Goal: Transaction & Acquisition: Purchase product/service

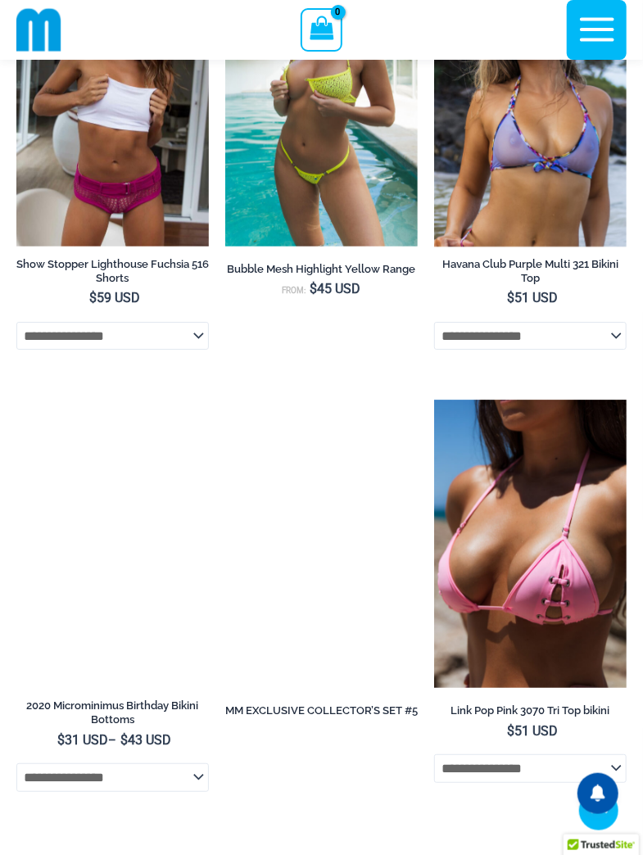
scroll to position [5517, 0]
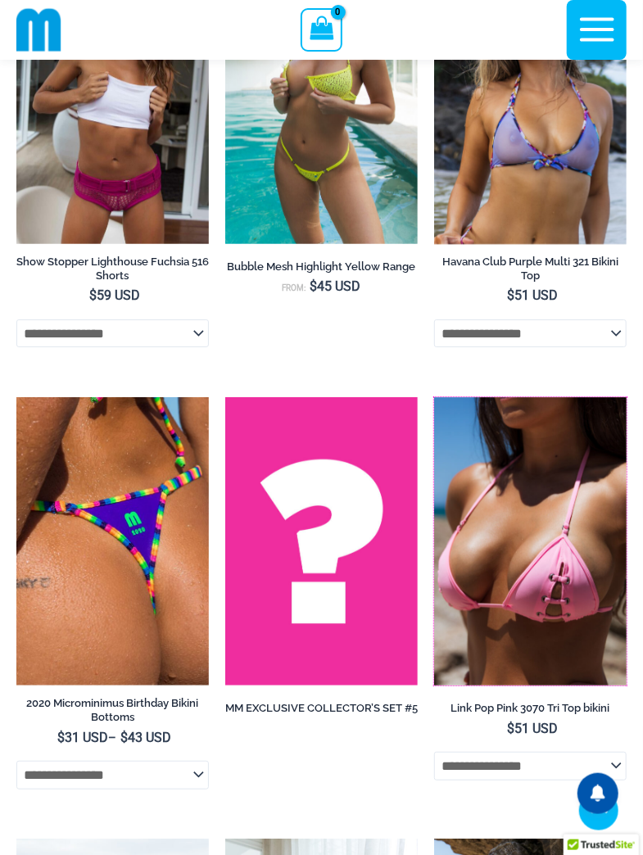
click at [434, 397] on img at bounding box center [434, 397] width 0 height 0
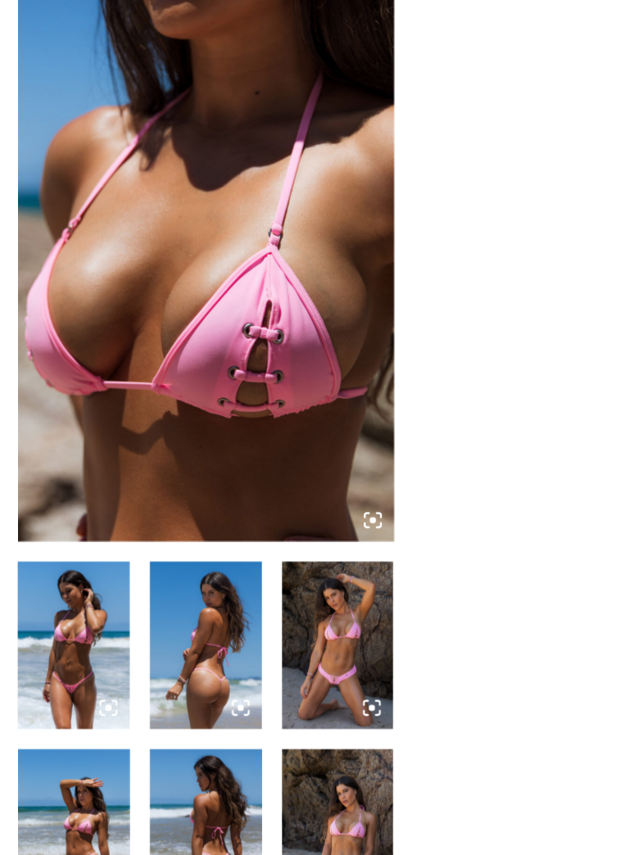
click at [78, 662] on img at bounding box center [61, 661] width 91 height 136
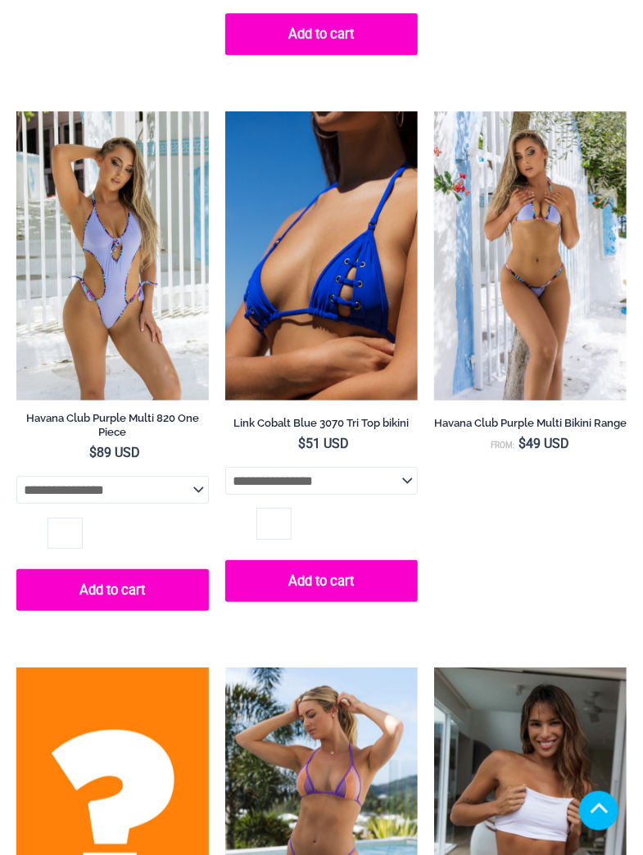
scroll to position [5490, 0]
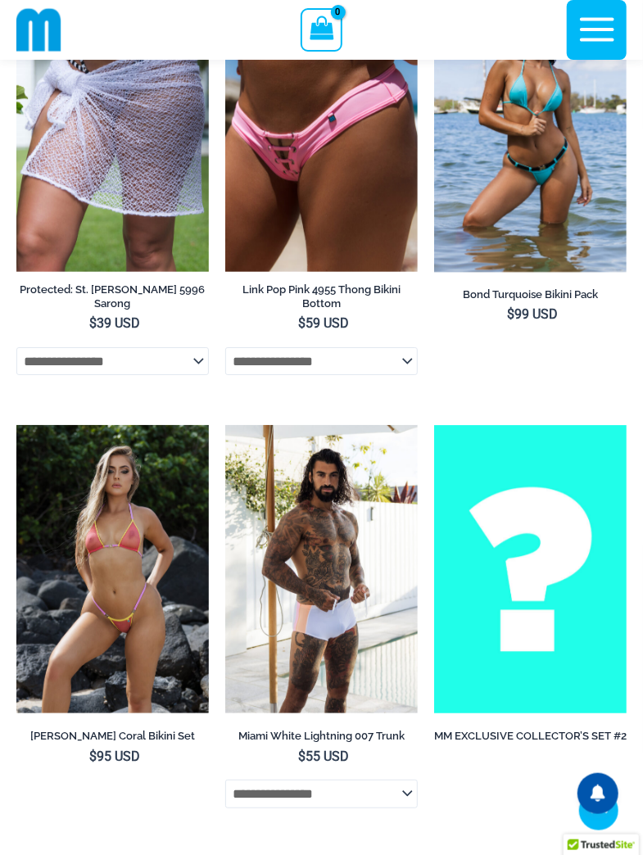
click at [225, 854] on img at bounding box center [225, 857] width 0 height 0
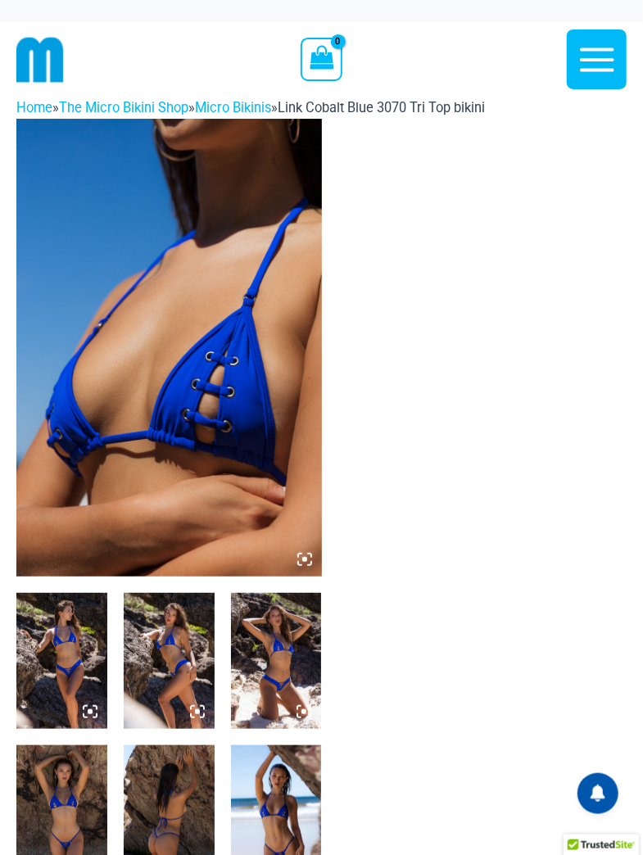
click at [270, 365] on img at bounding box center [168, 348] width 305 height 458
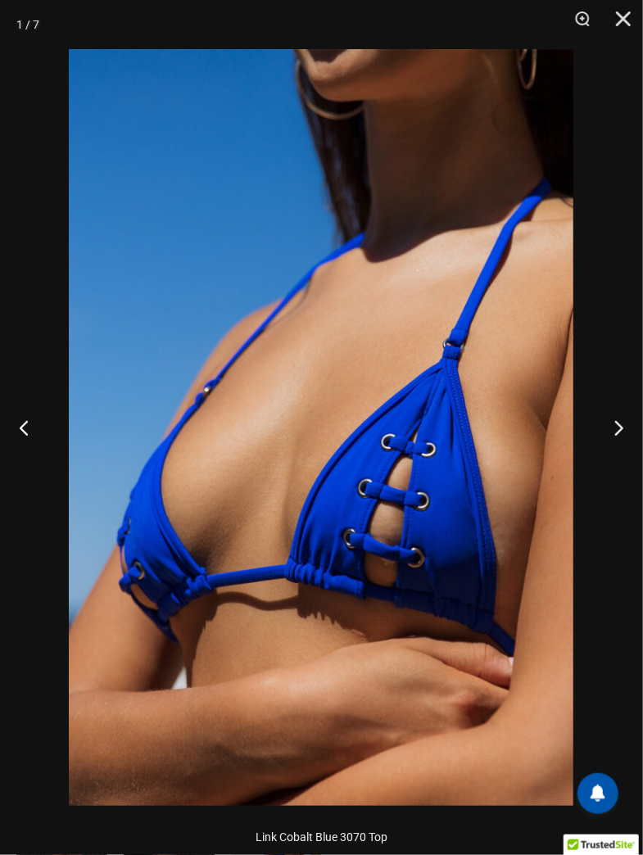
click at [624, 430] on button "Next" at bounding box center [611, 427] width 61 height 82
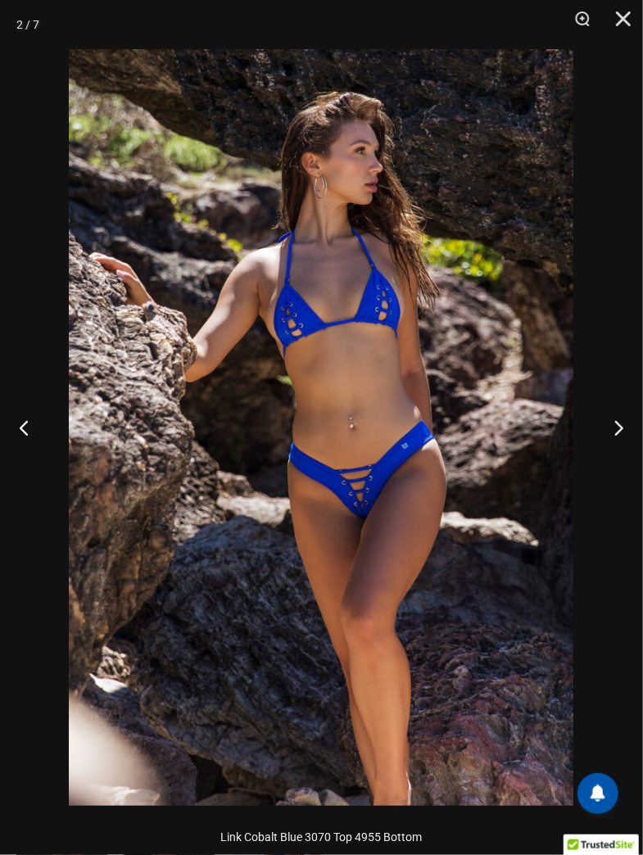
click at [614, 445] on button "Next" at bounding box center [611, 427] width 61 height 82
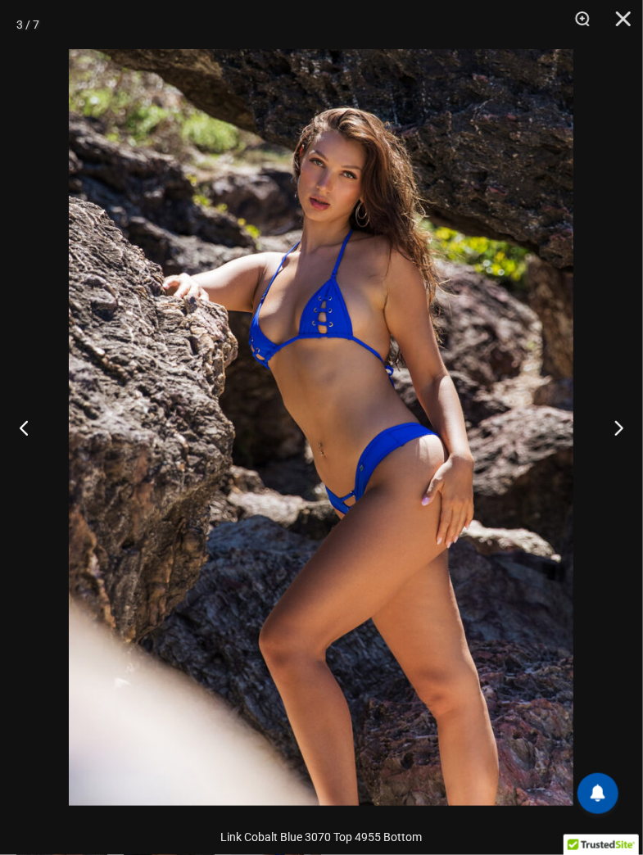
click at [617, 447] on button "Next" at bounding box center [611, 427] width 61 height 82
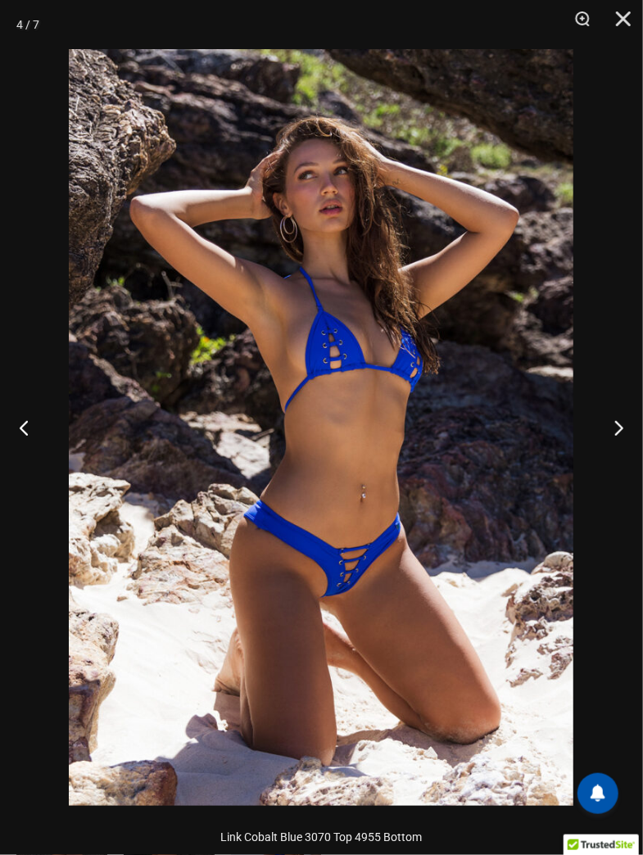
click at [624, 434] on button "Next" at bounding box center [611, 427] width 61 height 82
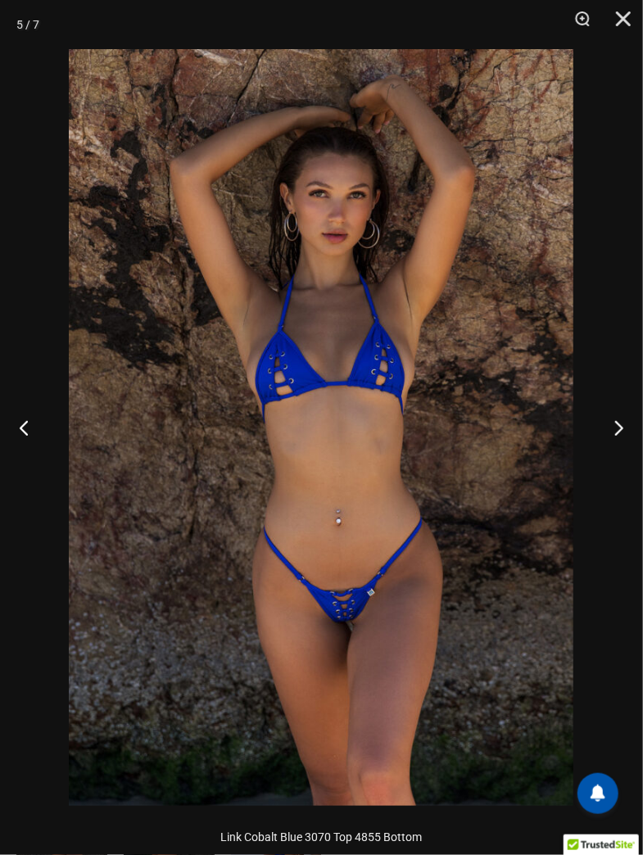
click at [622, 431] on button "Next" at bounding box center [611, 427] width 61 height 82
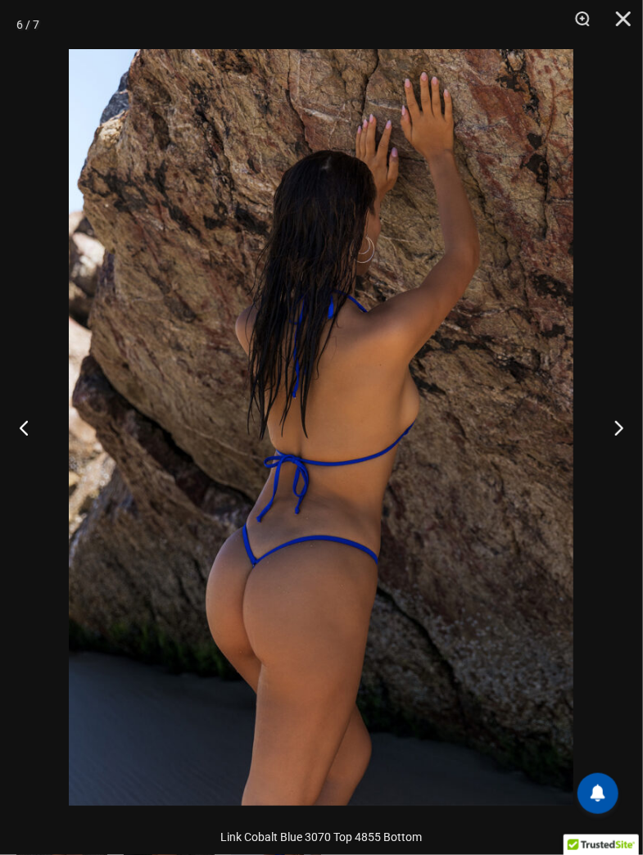
click at [623, 418] on button "Next" at bounding box center [611, 427] width 61 height 82
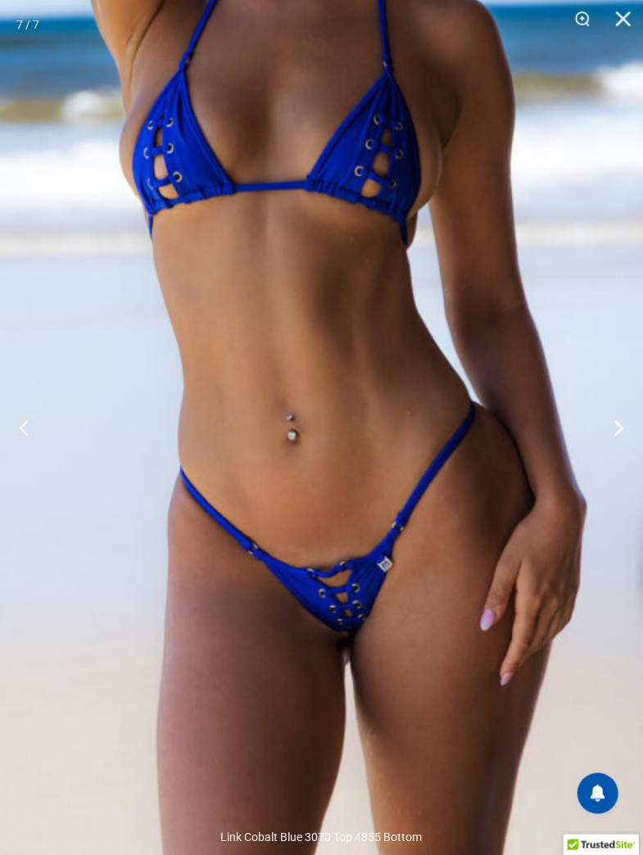
click at [622, 430] on button "Next" at bounding box center [611, 427] width 61 height 82
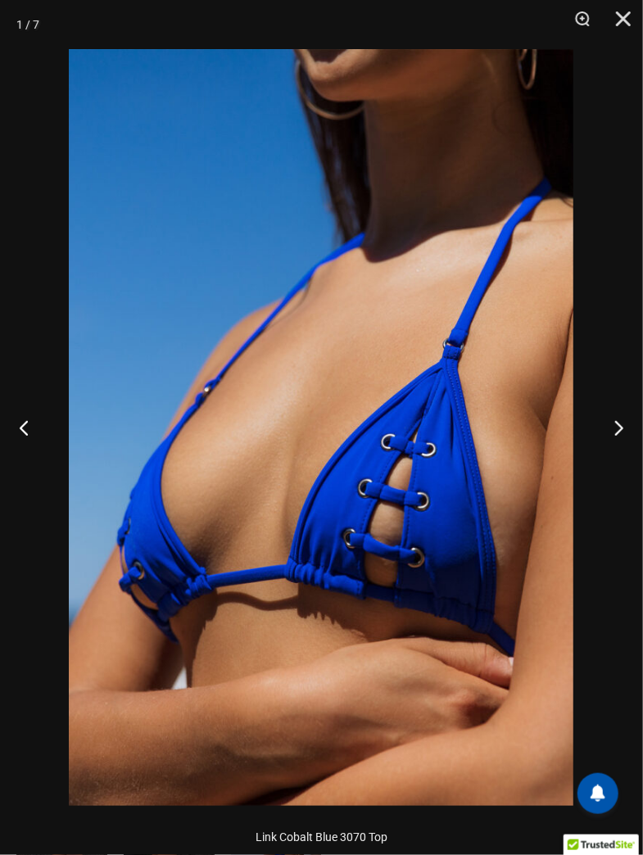
click at [622, 435] on button "Next" at bounding box center [611, 427] width 61 height 82
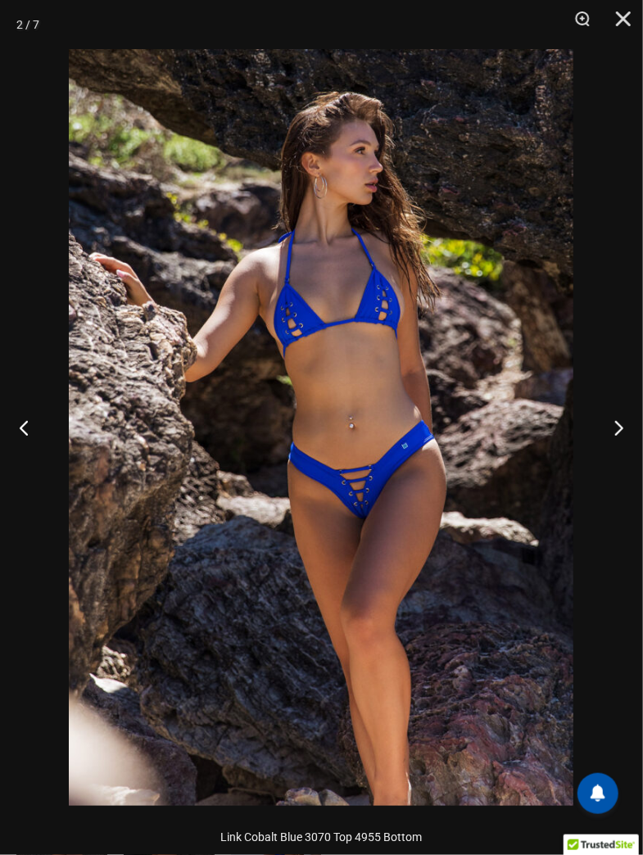
click at [620, 435] on button "Next" at bounding box center [611, 427] width 61 height 82
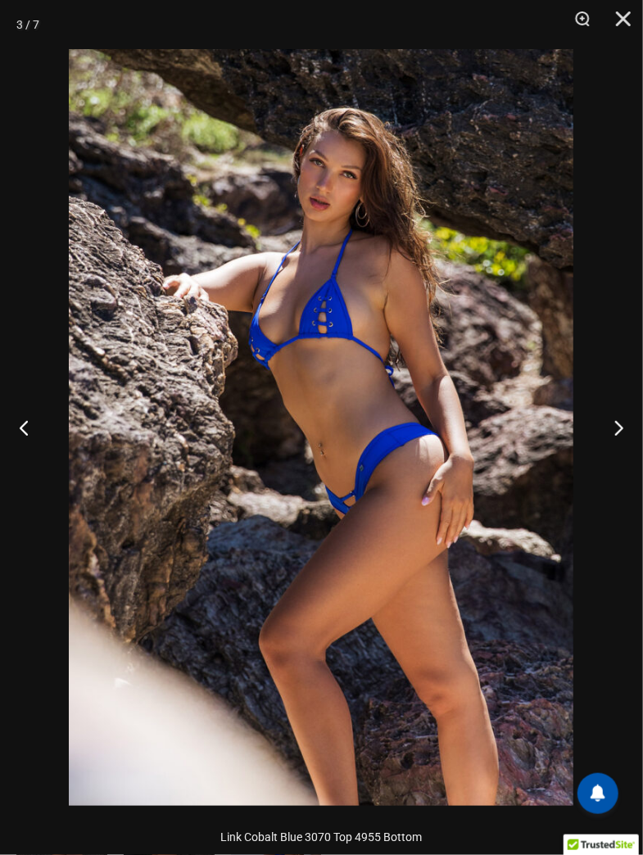
click at [626, 427] on button "Next" at bounding box center [611, 427] width 61 height 82
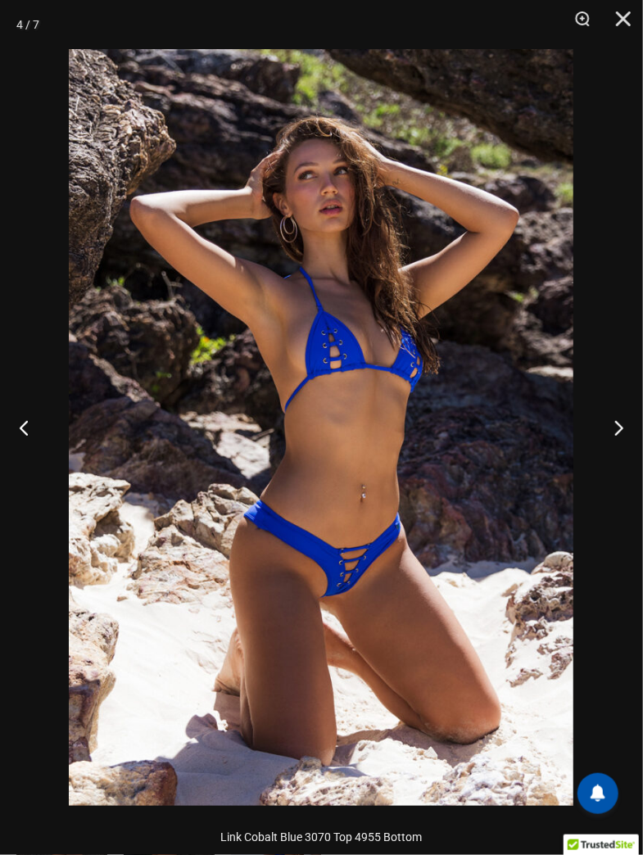
click at [617, 425] on button "Next" at bounding box center [611, 427] width 61 height 82
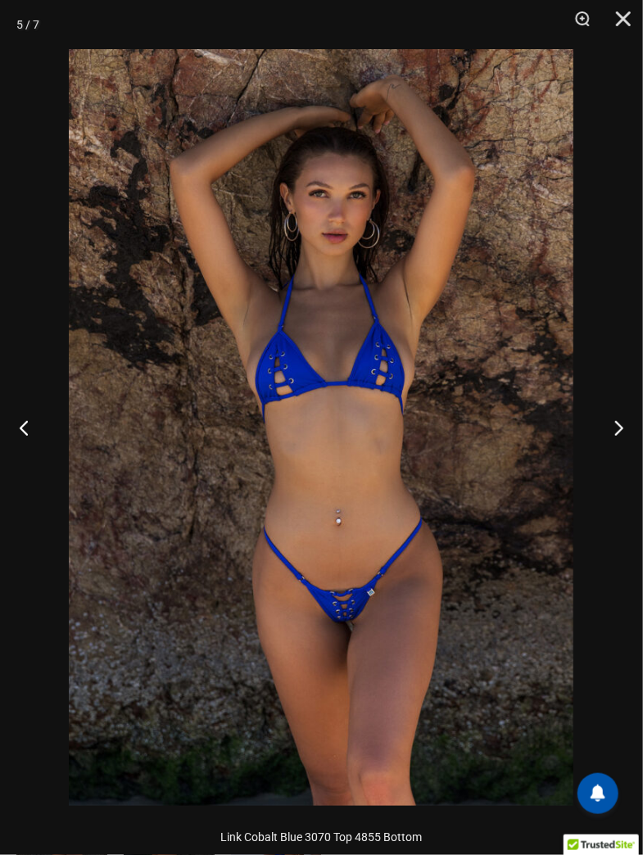
click at [616, 433] on button "Next" at bounding box center [611, 427] width 61 height 82
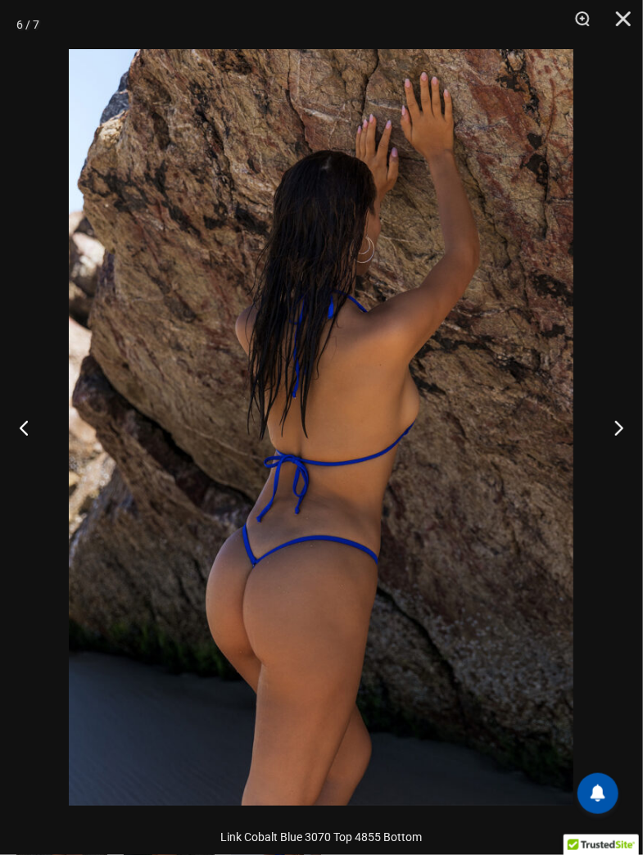
click at [621, 427] on button "Next" at bounding box center [611, 427] width 61 height 82
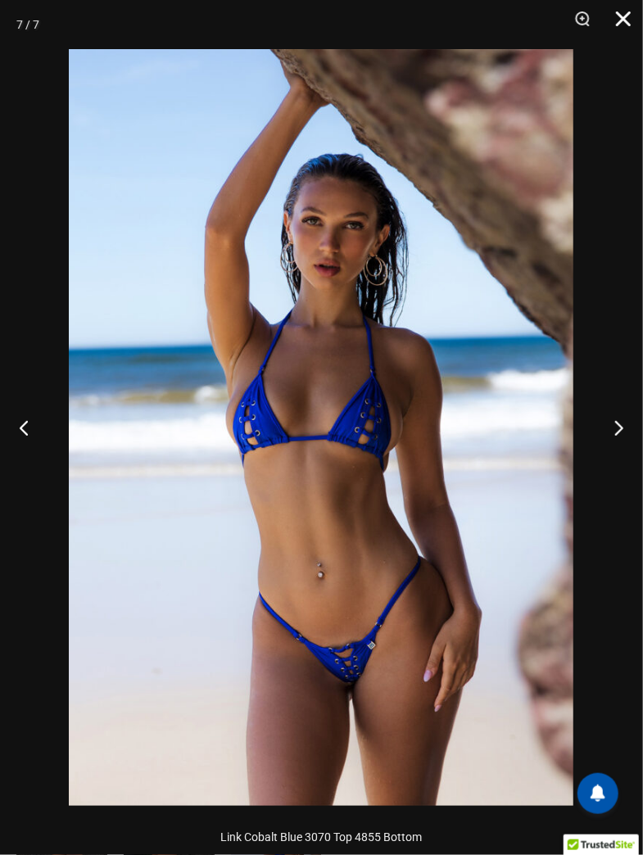
click at [624, 29] on button "Close" at bounding box center [617, 24] width 41 height 49
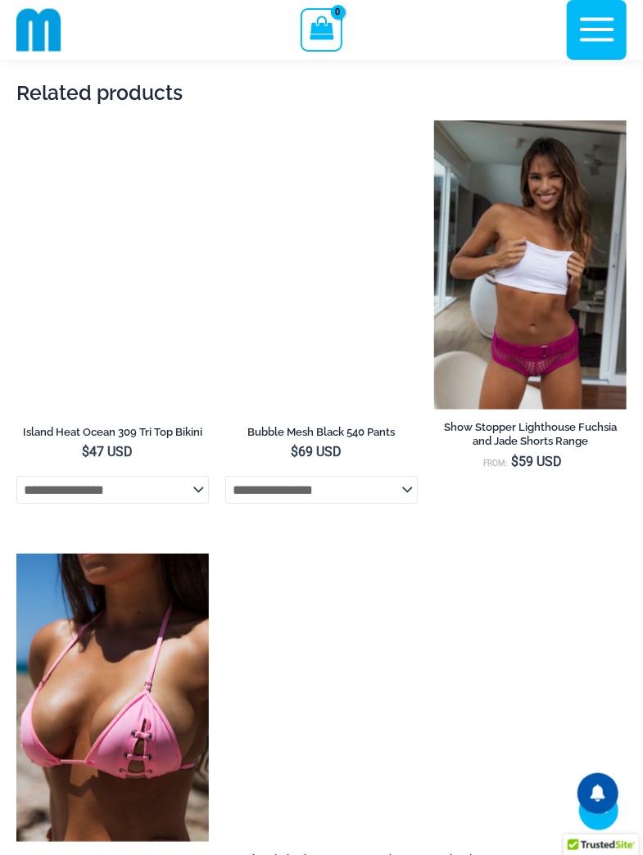
scroll to position [3569, 0]
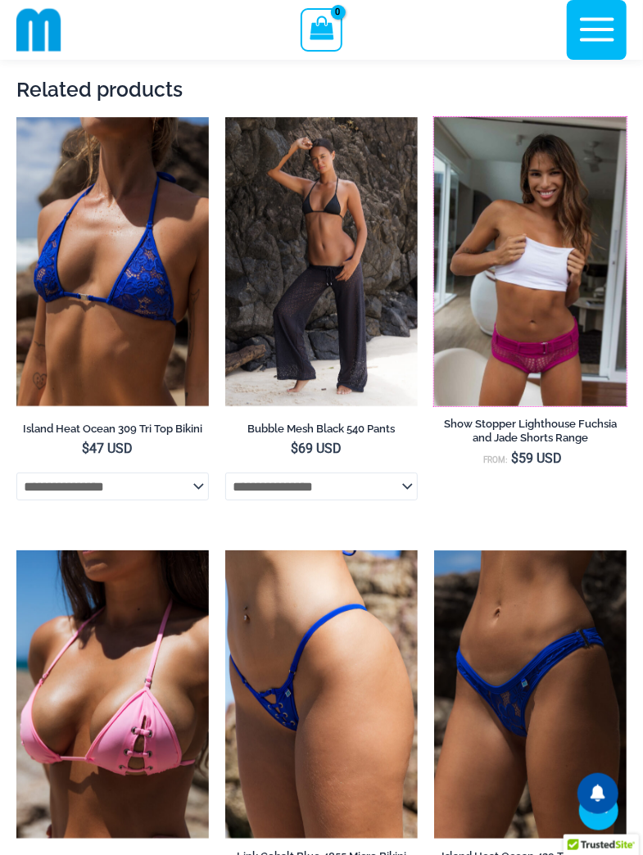
click at [434, 117] on img at bounding box center [434, 117] width 0 height 0
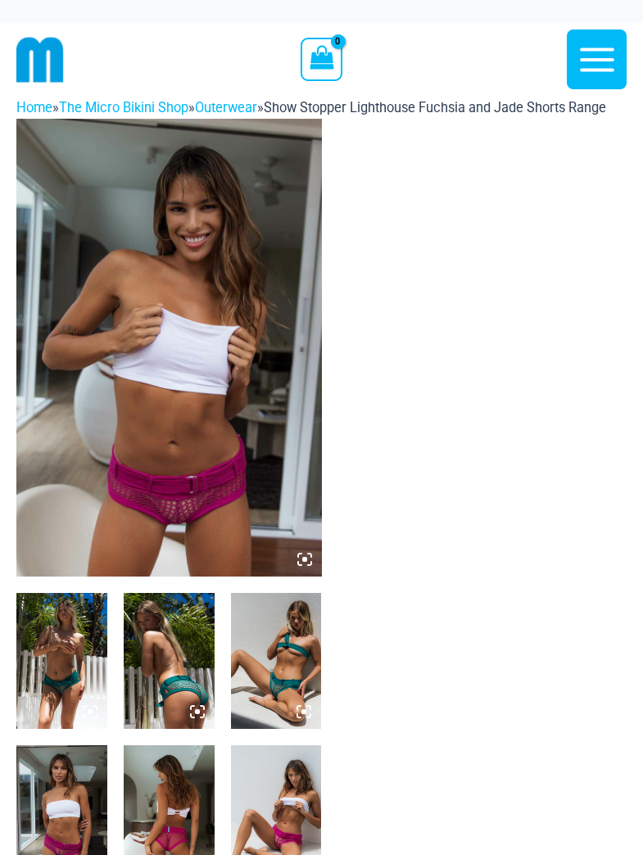
click at [260, 396] on img at bounding box center [168, 348] width 305 height 458
click at [128, 346] on img at bounding box center [168, 348] width 305 height 458
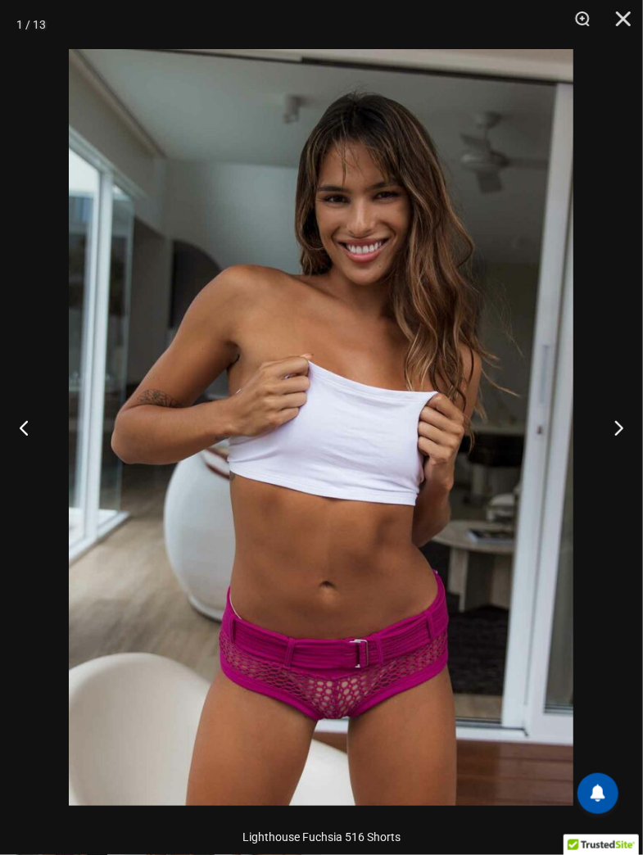
click at [608, 427] on button "Next" at bounding box center [611, 427] width 61 height 82
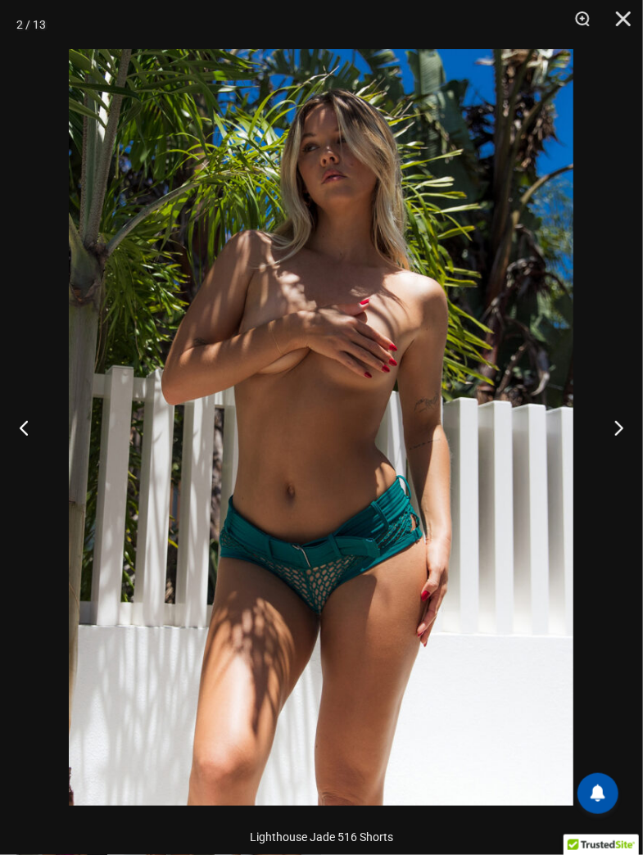
click at [600, 436] on button "Next" at bounding box center [611, 427] width 61 height 82
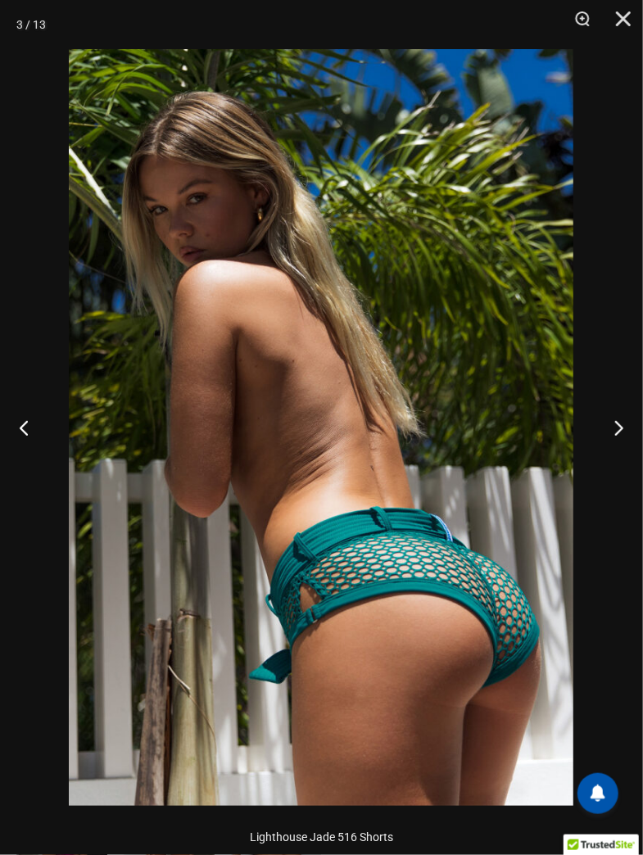
click at [599, 437] on button "Next" at bounding box center [611, 427] width 61 height 82
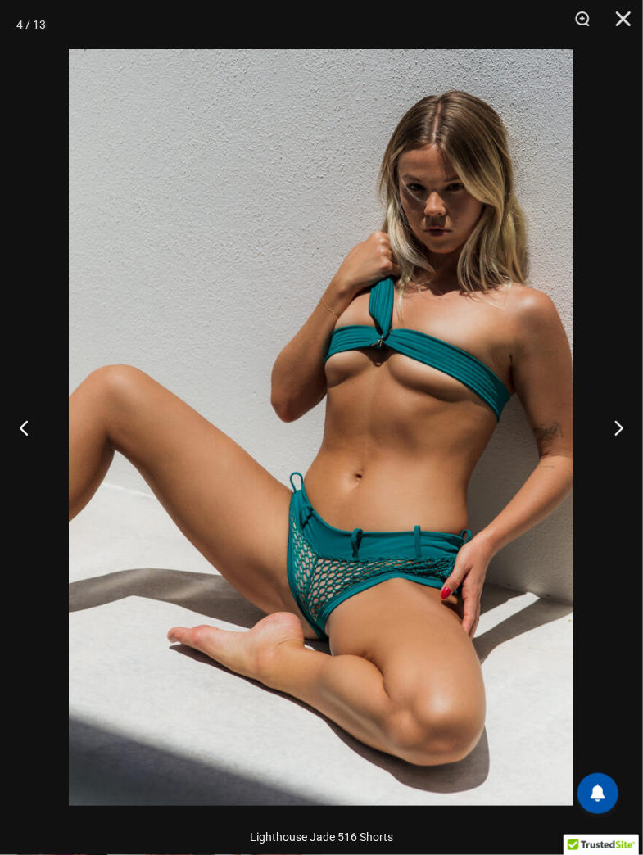
click at [608, 436] on button "Next" at bounding box center [611, 427] width 61 height 82
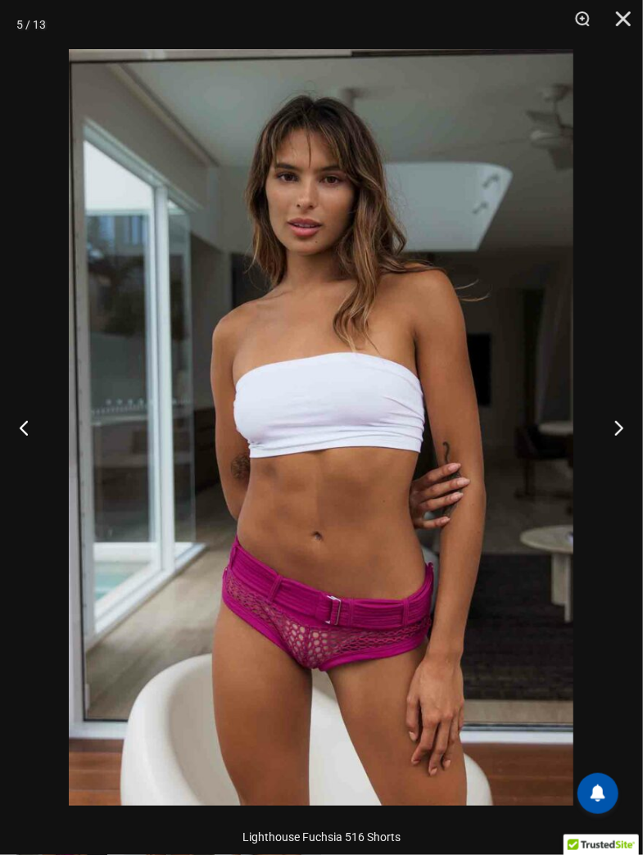
click at [604, 436] on button "Next" at bounding box center [611, 427] width 61 height 82
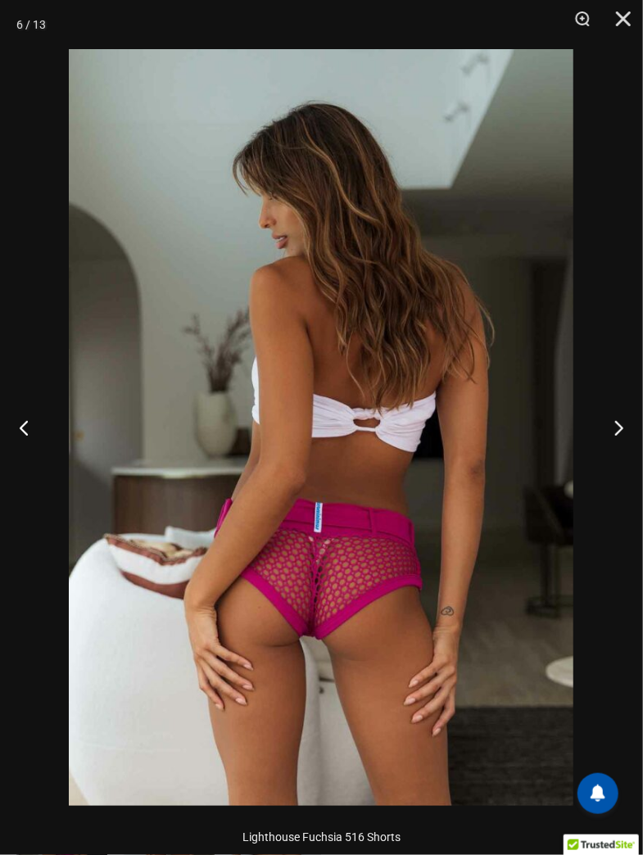
click at [604, 436] on button "Next" at bounding box center [611, 427] width 61 height 82
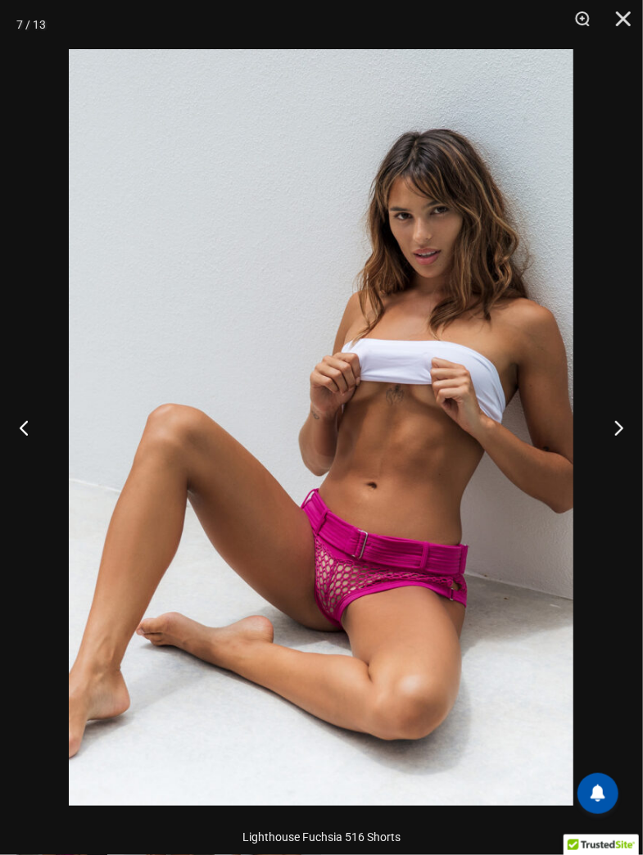
click at [605, 436] on button "Next" at bounding box center [611, 427] width 61 height 82
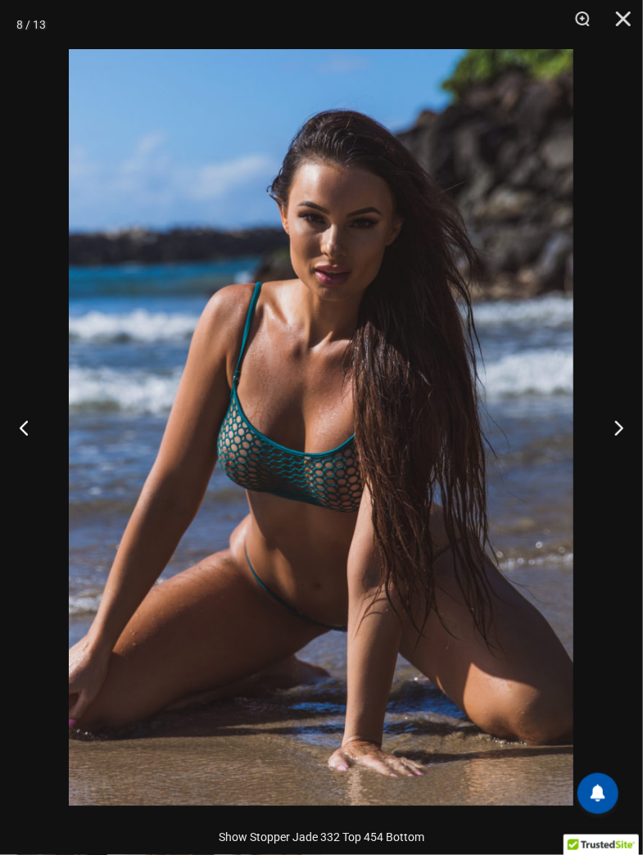
click at [603, 439] on button "Next" at bounding box center [611, 427] width 61 height 82
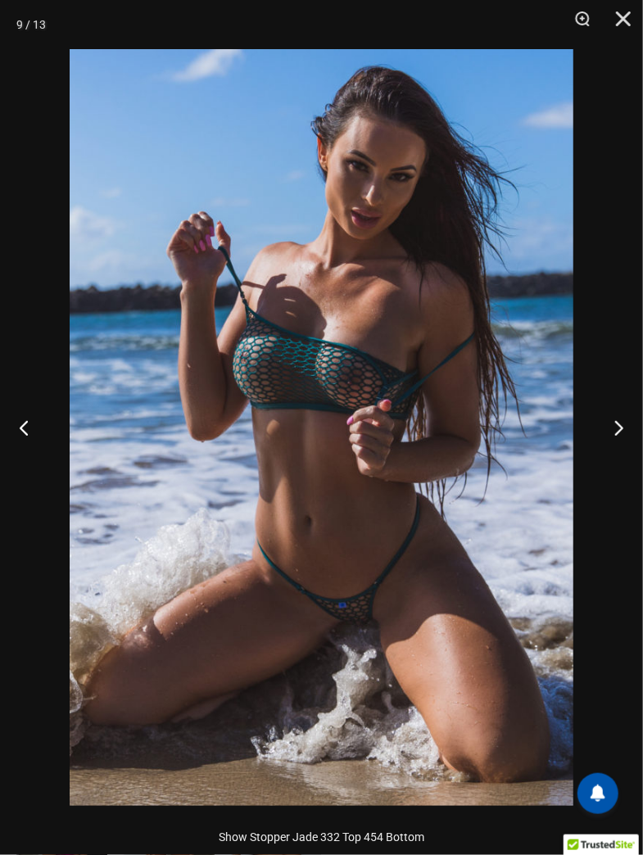
click at [606, 438] on button "Next" at bounding box center [611, 427] width 61 height 82
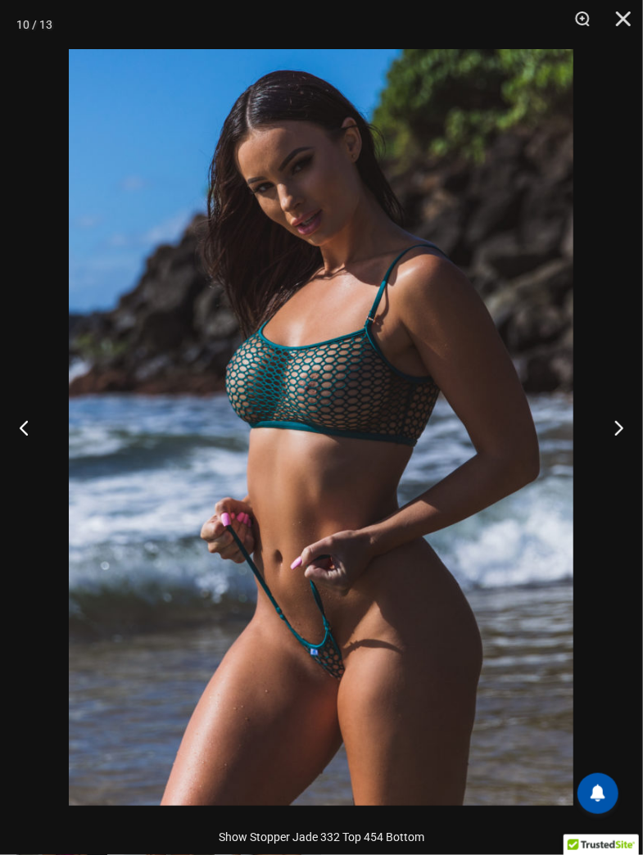
click at [608, 438] on button "Next" at bounding box center [611, 427] width 61 height 82
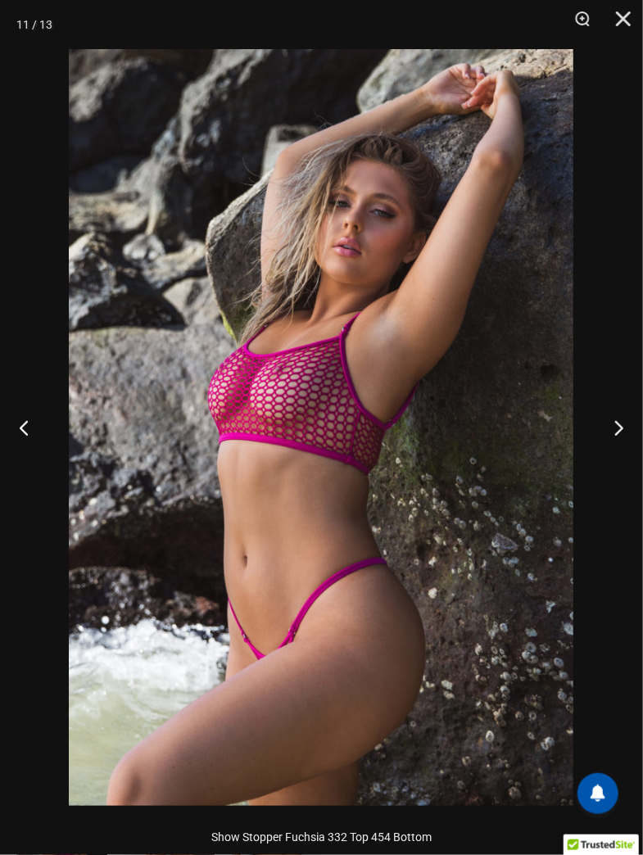
click at [612, 436] on button "Next" at bounding box center [611, 427] width 61 height 82
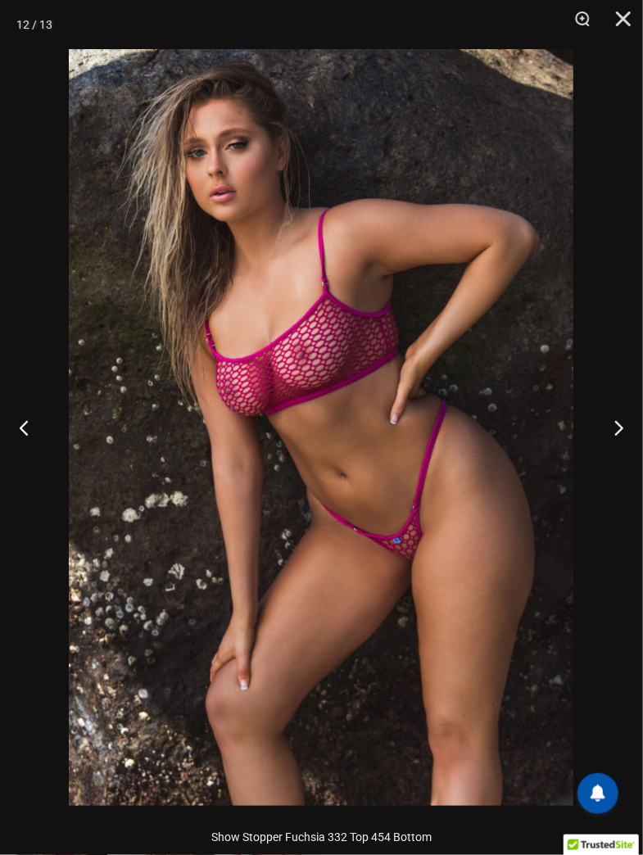
click at [612, 436] on button "Next" at bounding box center [611, 427] width 61 height 82
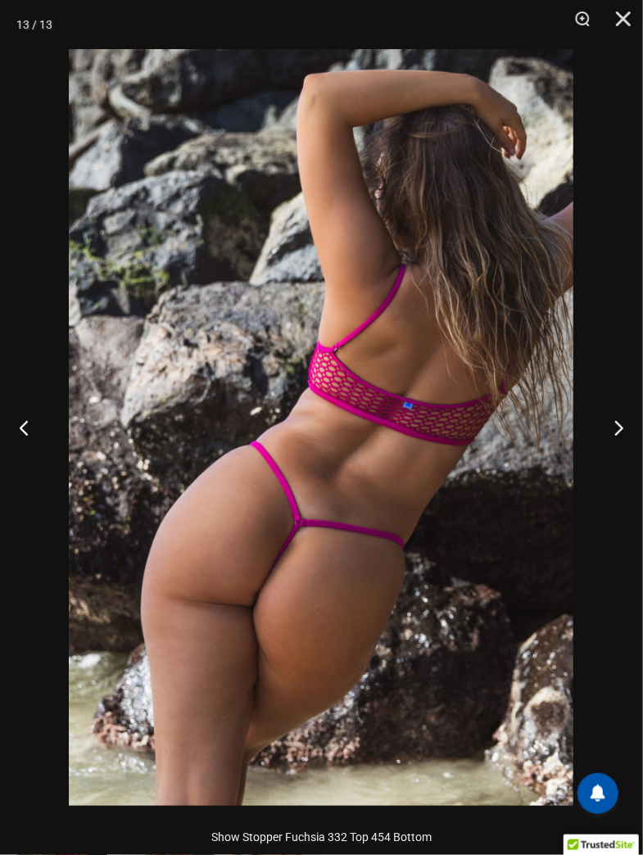
click at [618, 437] on button "Next" at bounding box center [611, 427] width 61 height 82
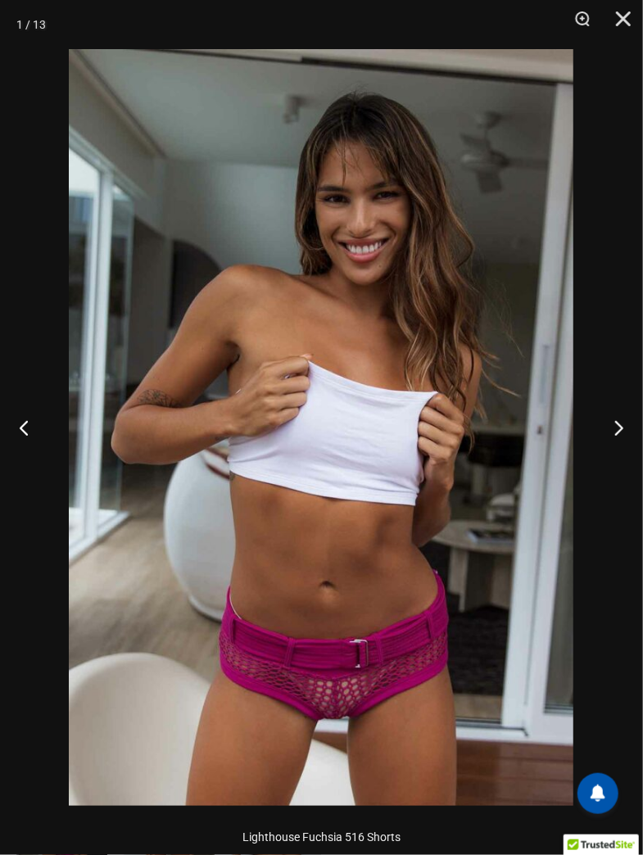
click at [617, 439] on button "Next" at bounding box center [611, 427] width 61 height 82
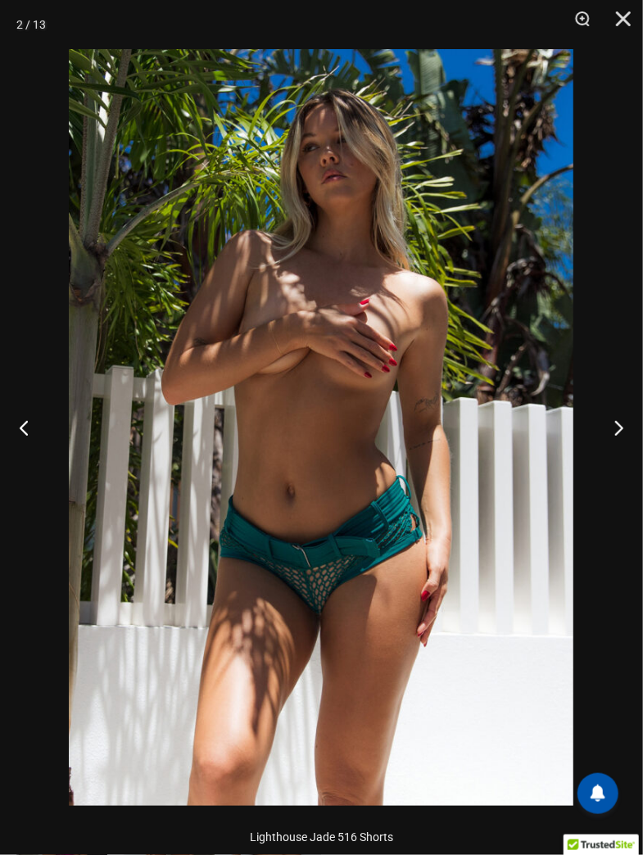
click at [612, 436] on button "Next" at bounding box center [611, 427] width 61 height 82
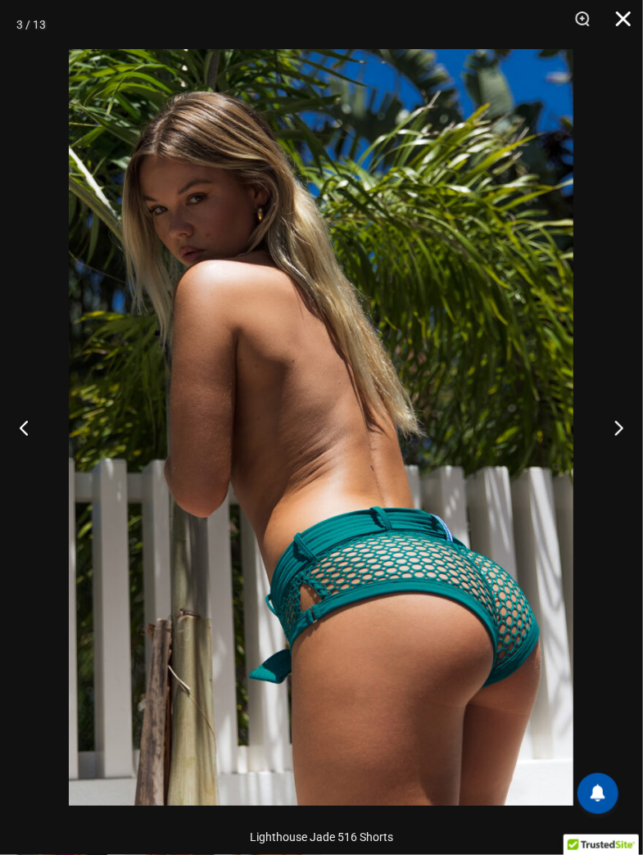
click at [619, 25] on button "Close" at bounding box center [617, 24] width 41 height 49
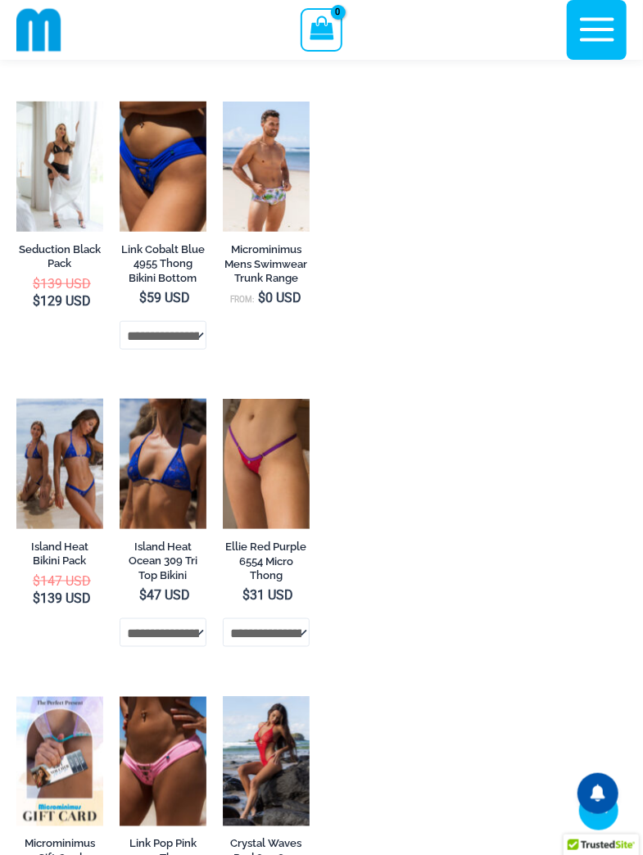
scroll to position [4161, 0]
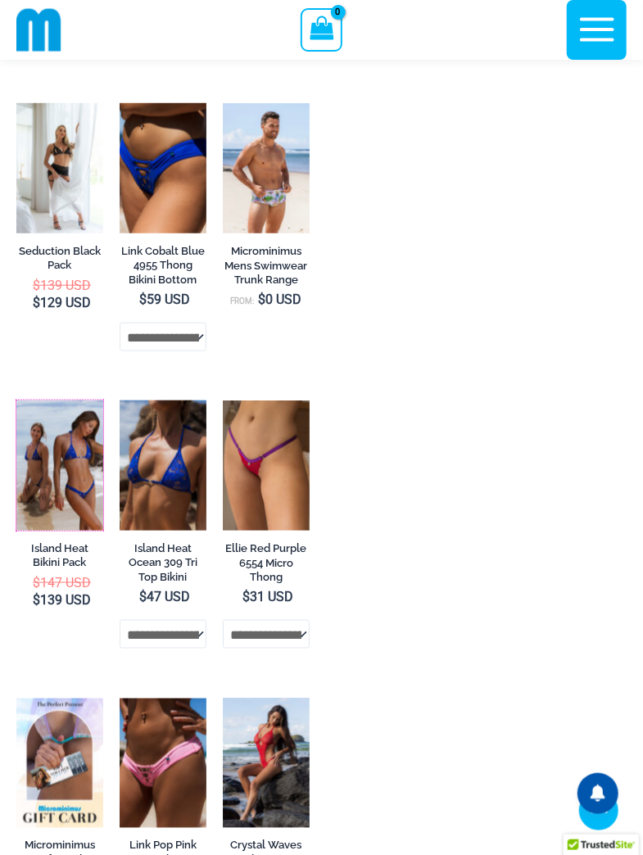
click at [16, 400] on img at bounding box center [16, 400] width 0 height 0
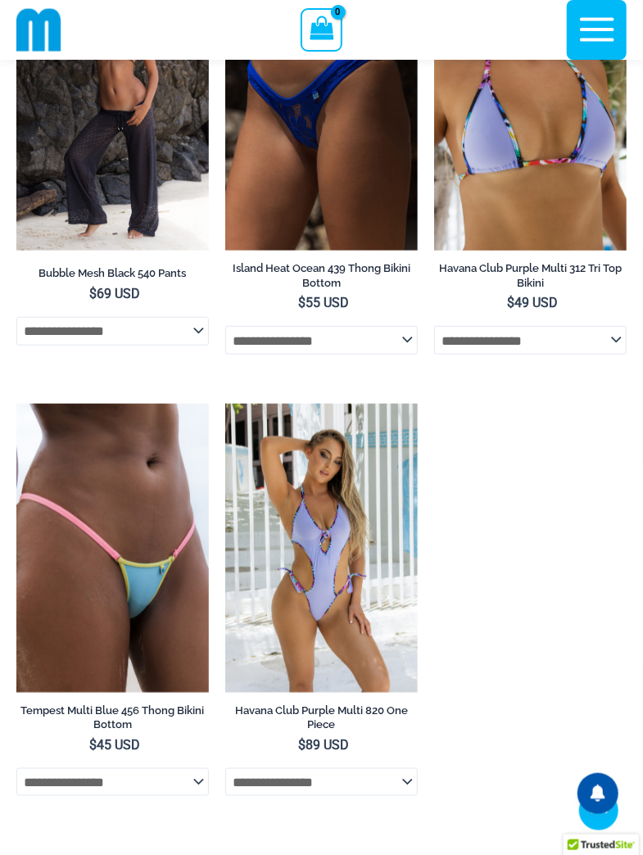
scroll to position [7867, 0]
